Goal: Check status: Check status

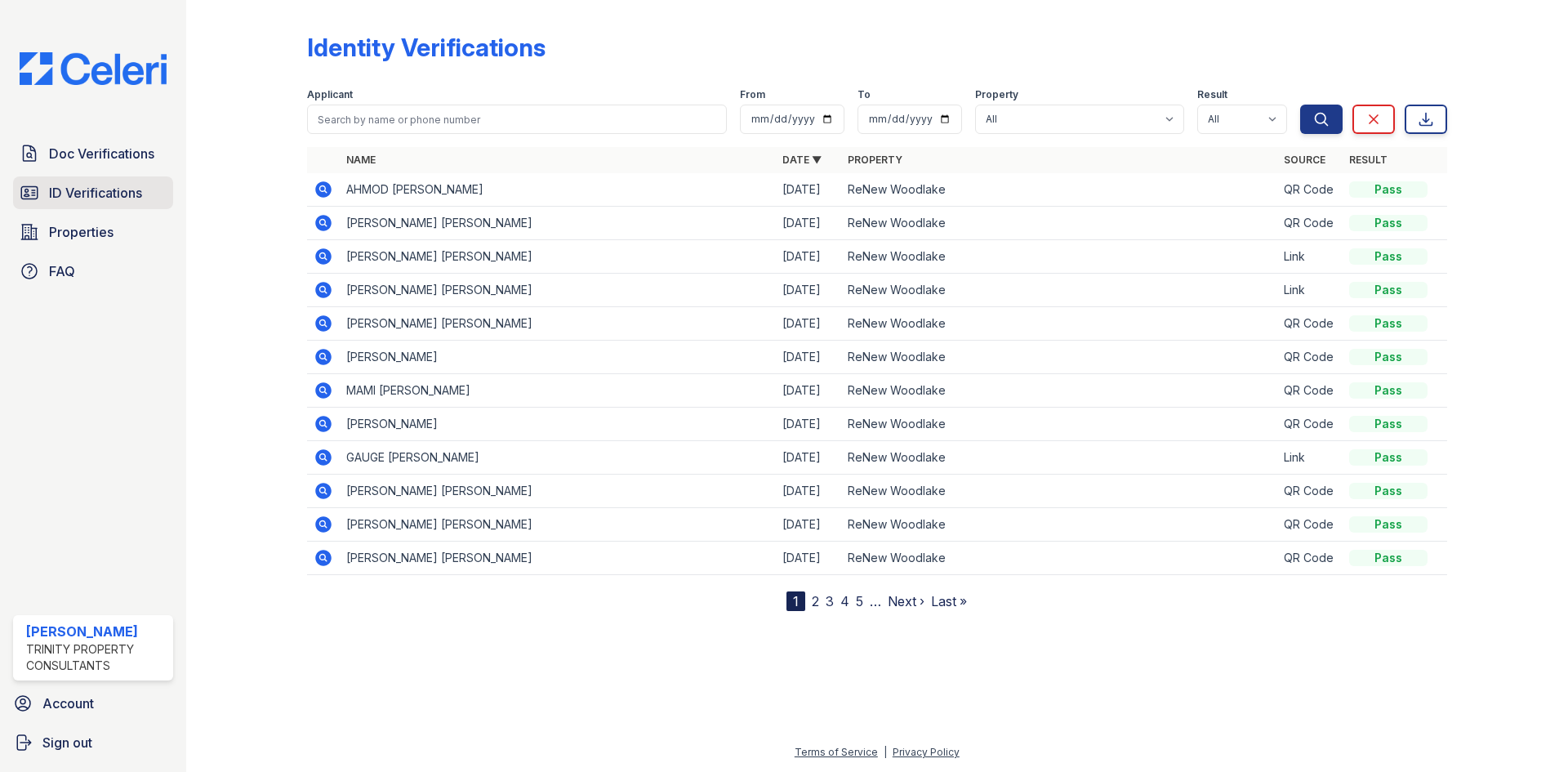
click at [70, 195] on span "ID Verifications" at bounding box center [96, 192] width 93 height 19
click at [49, 193] on span "ID Verifications" at bounding box center [96, 192] width 93 height 19
click at [324, 319] on icon at bounding box center [323, 323] width 16 height 16
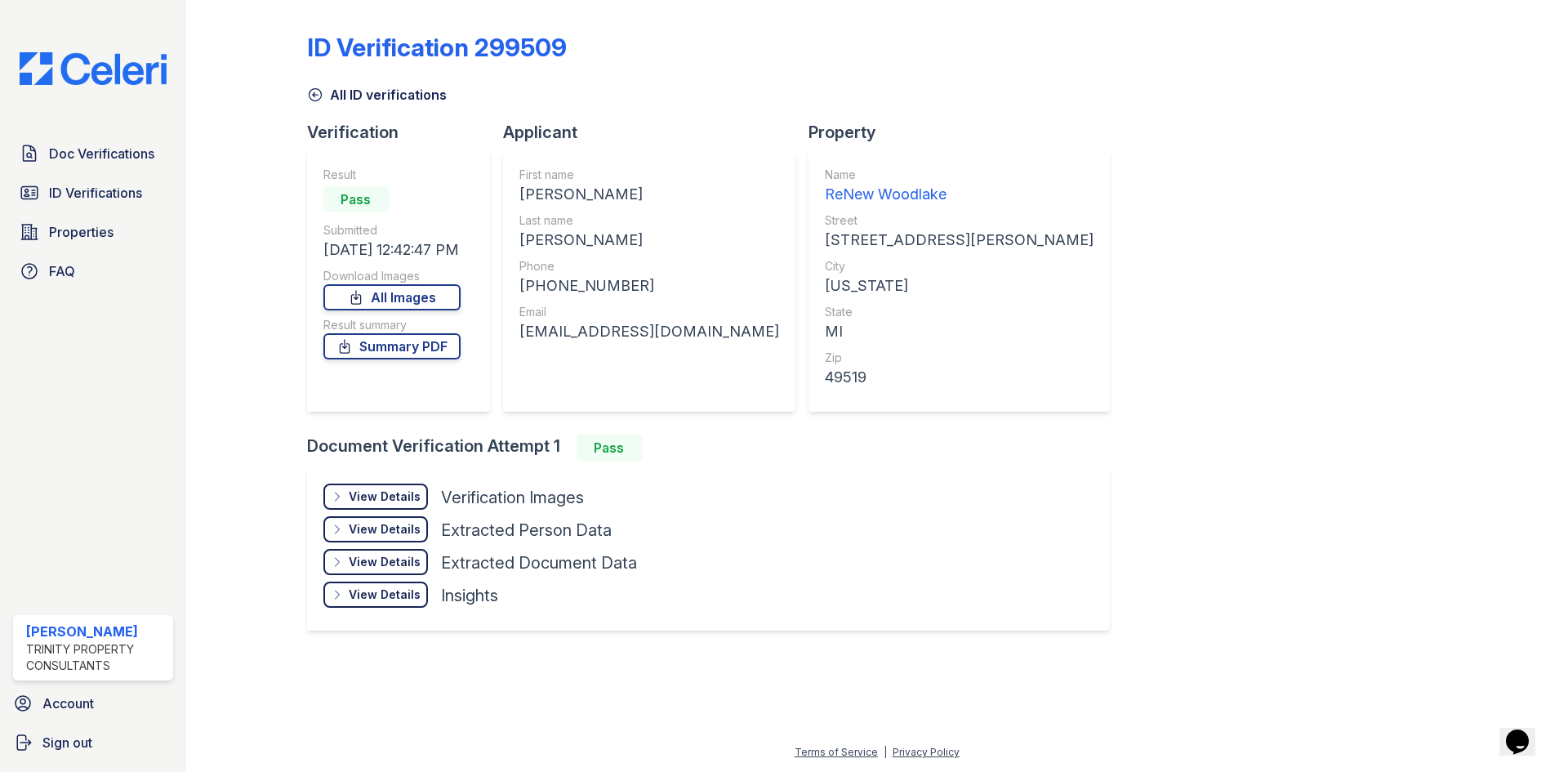
click at [363, 497] on div "View Details" at bounding box center [385, 497] width 72 height 16
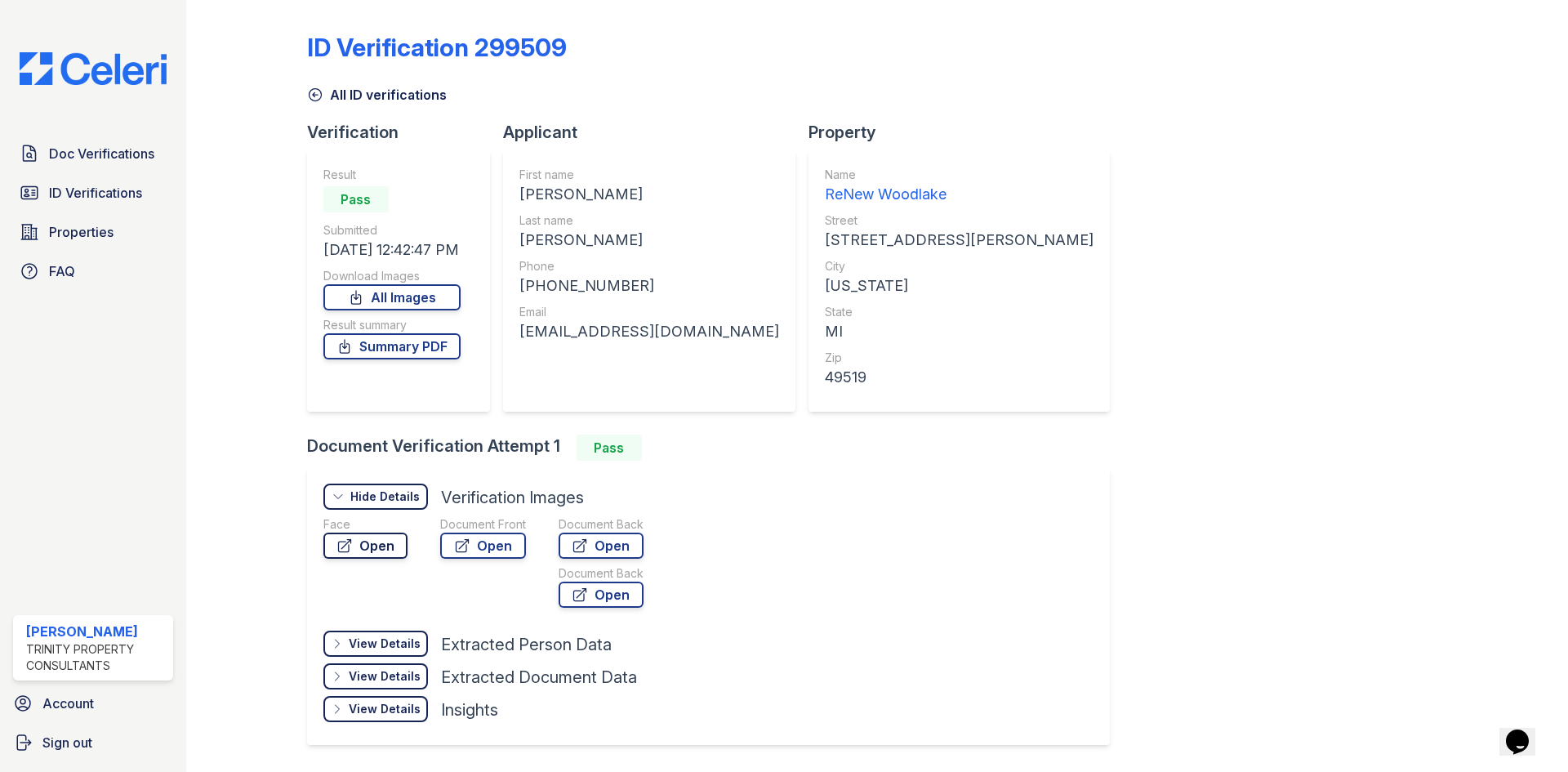
click at [374, 542] on link "Open" at bounding box center [365, 546] width 84 height 26
click at [473, 545] on link "Open" at bounding box center [483, 546] width 86 height 26
drag, startPoint x: 53, startPoint y: 197, endPoint x: 290, endPoint y: 68, distance: 269.8
click at [53, 196] on span "ID Verifications" at bounding box center [96, 192] width 93 height 19
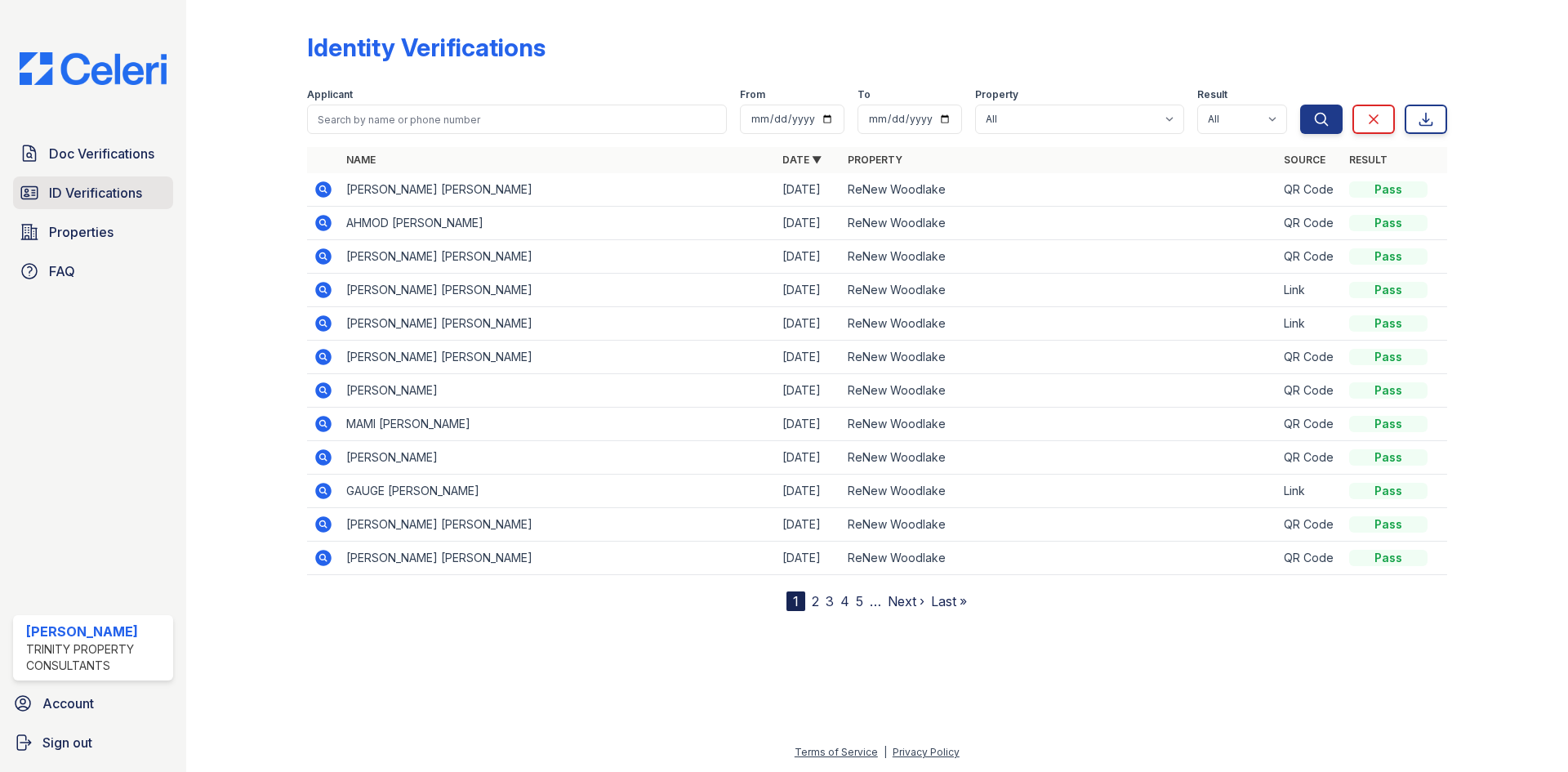
click at [104, 193] on span "ID Verifications" at bounding box center [96, 192] width 93 height 19
click at [60, 194] on span "ID Verifications" at bounding box center [96, 192] width 93 height 19
click at [62, 202] on span "ID Verifications" at bounding box center [96, 192] width 93 height 19
click at [75, 197] on span "ID Verifications" at bounding box center [96, 192] width 93 height 19
click at [78, 192] on span "ID Verifications" at bounding box center [96, 192] width 93 height 19
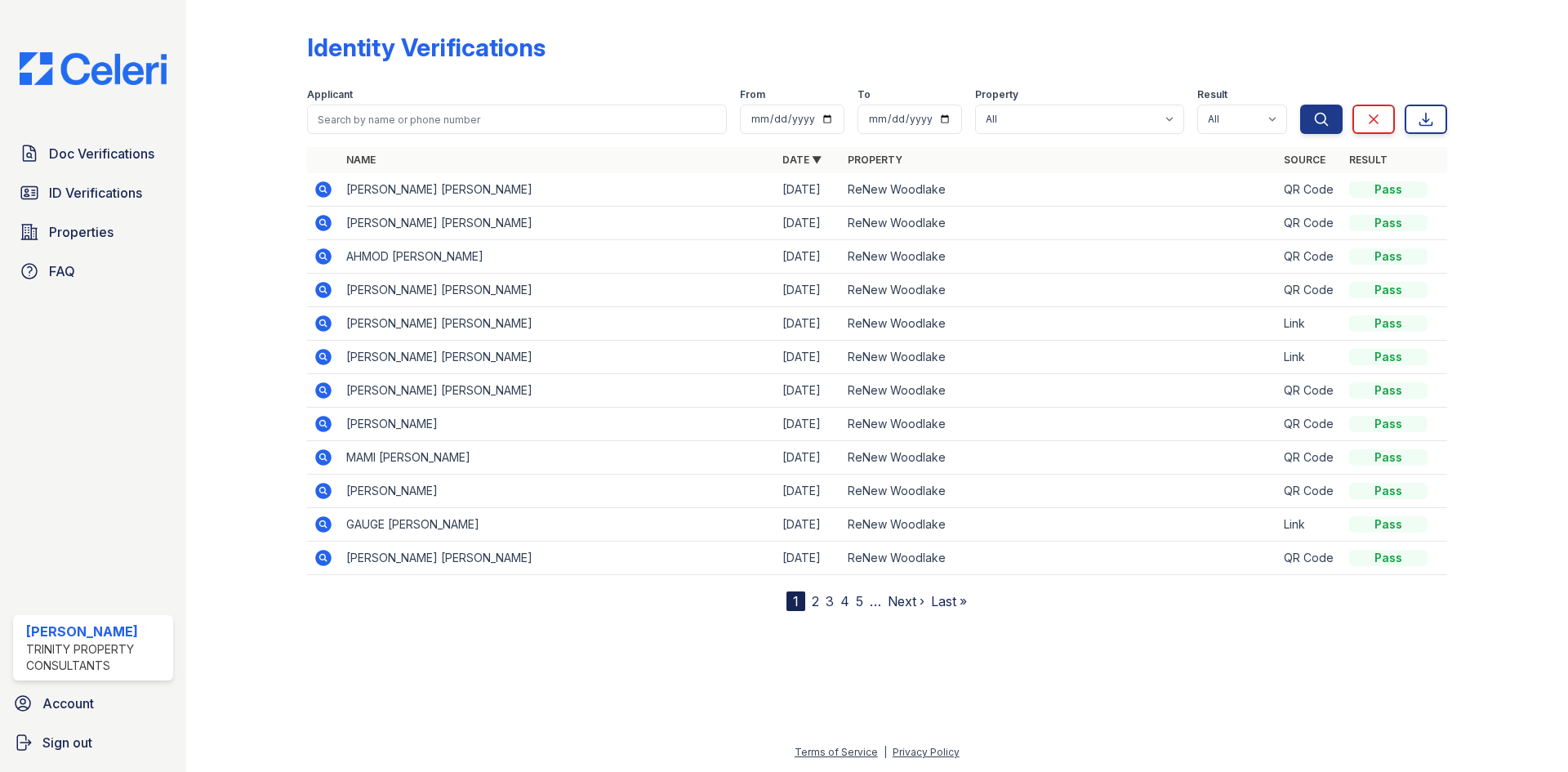
click at [321, 188] on icon at bounding box center [322, 188] width 4 height 4
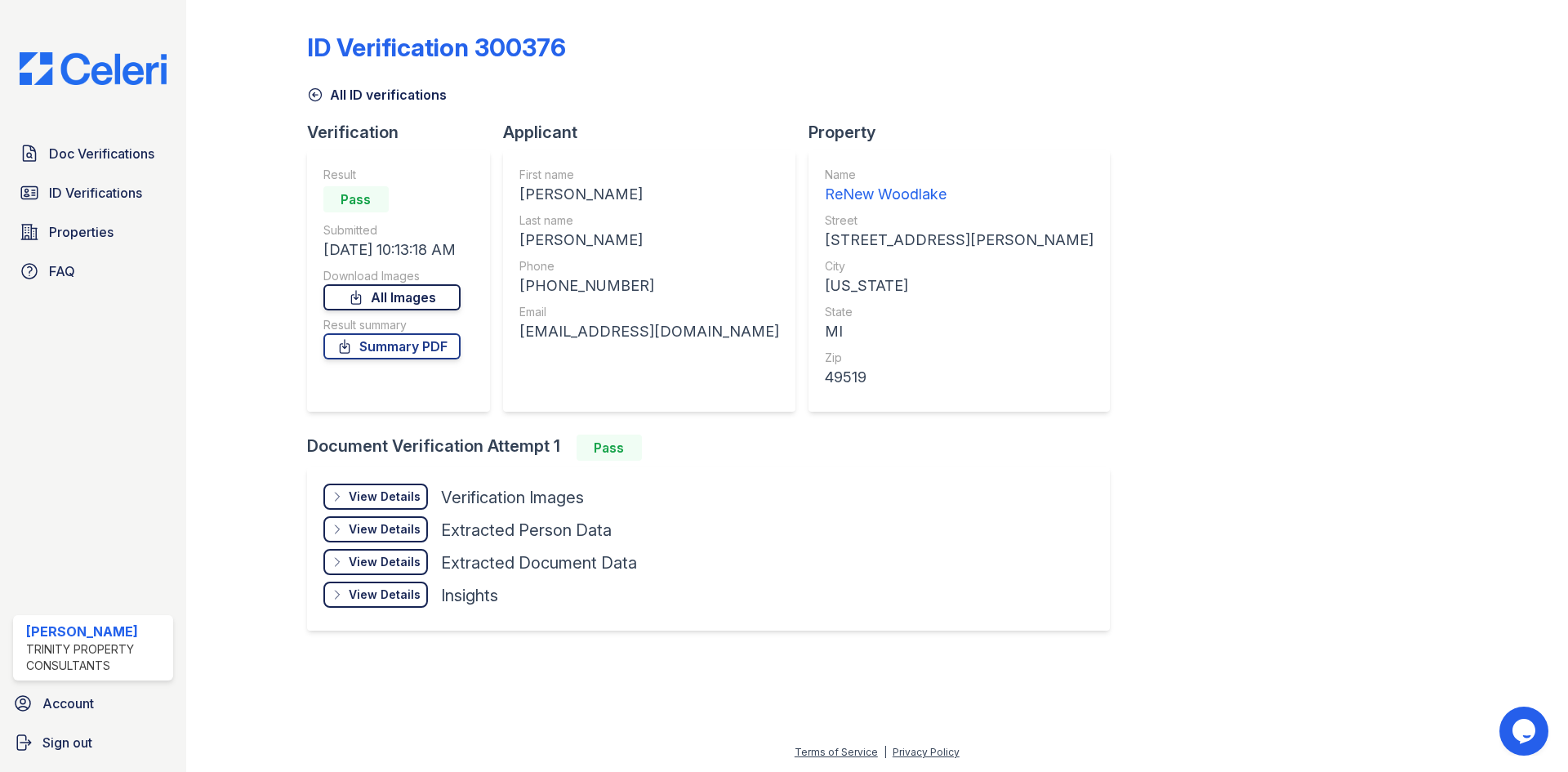
click at [422, 292] on link "All Images" at bounding box center [392, 297] width 137 height 26
click at [415, 351] on link "Summary PDF" at bounding box center [392, 346] width 137 height 26
